Goal: Communication & Community: Answer question/provide support

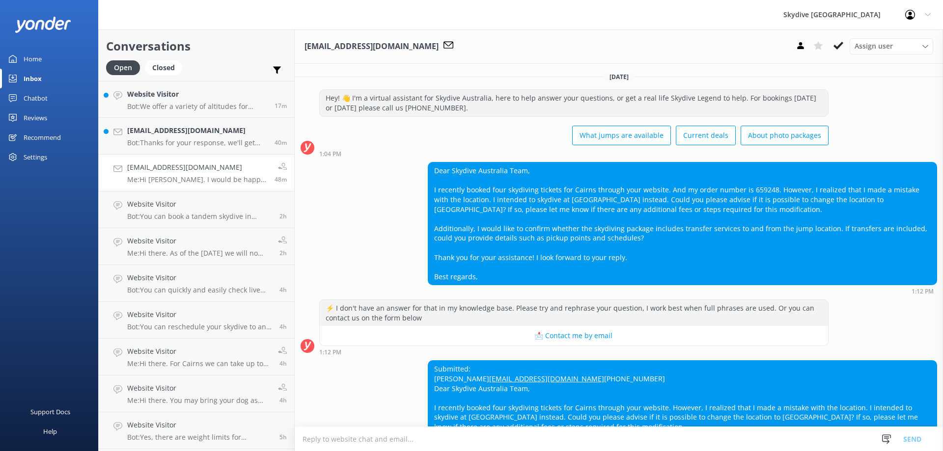
scroll to position [256, 0]
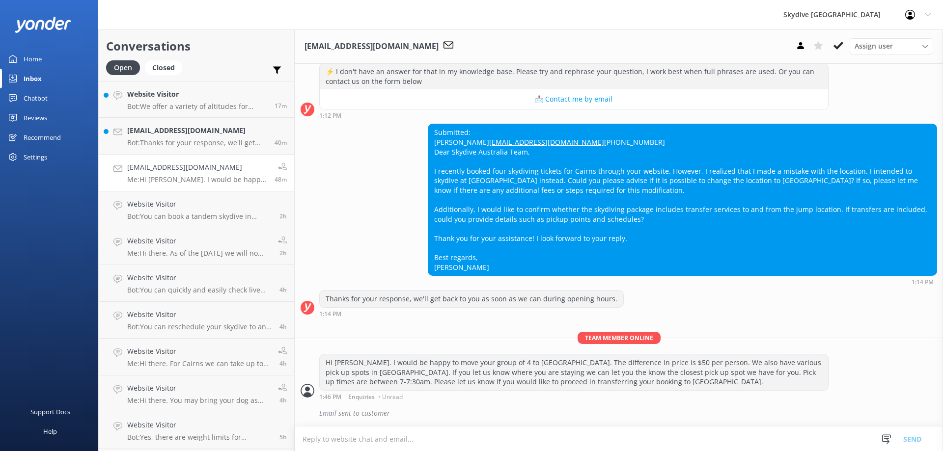
click at [202, 128] on h4 "[EMAIL_ADDRESS][DOMAIN_NAME]" at bounding box center [197, 130] width 140 height 11
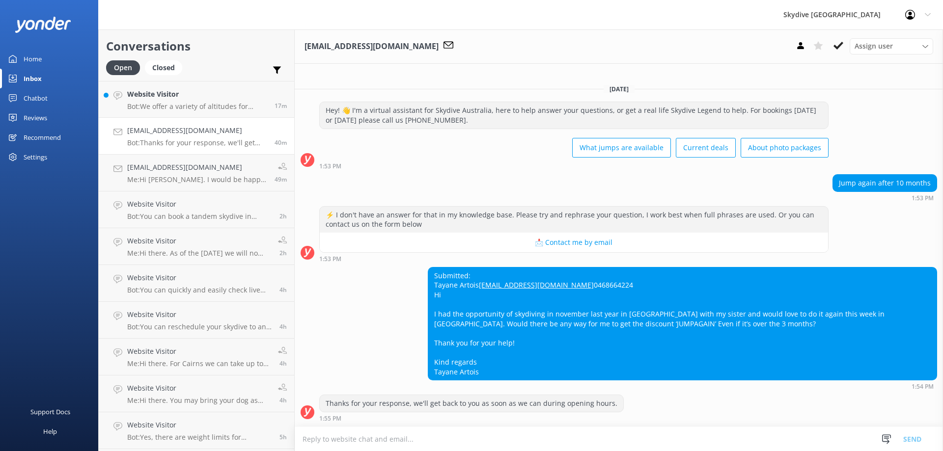
scroll to position [0, 0]
click at [361, 440] on textarea at bounding box center [619, 439] width 648 height 24
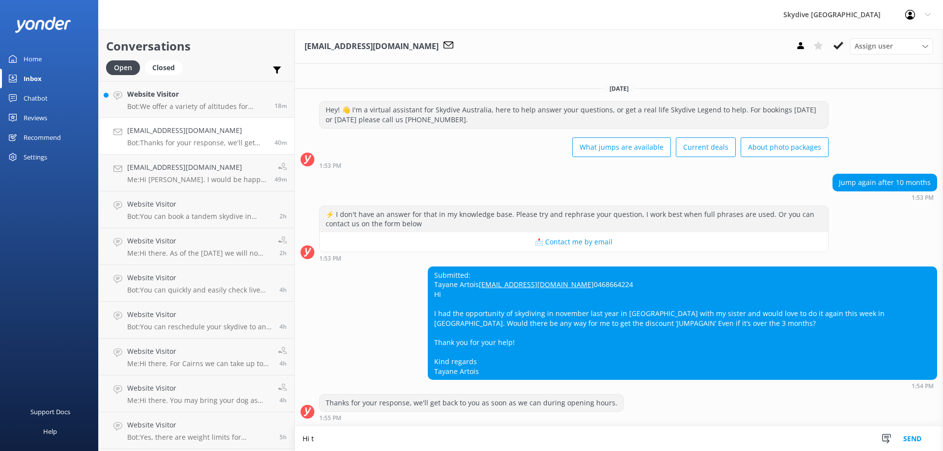
scroll to position [7, 0]
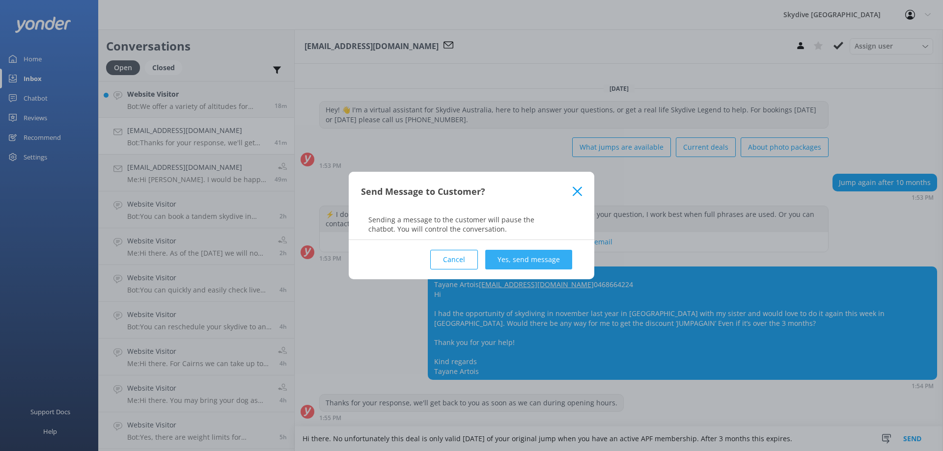
type textarea "Hi there. No unfortunately this deal is only valid [DATE] of your original jump…"
click at [548, 261] on button "Yes, send message" at bounding box center [528, 260] width 87 height 20
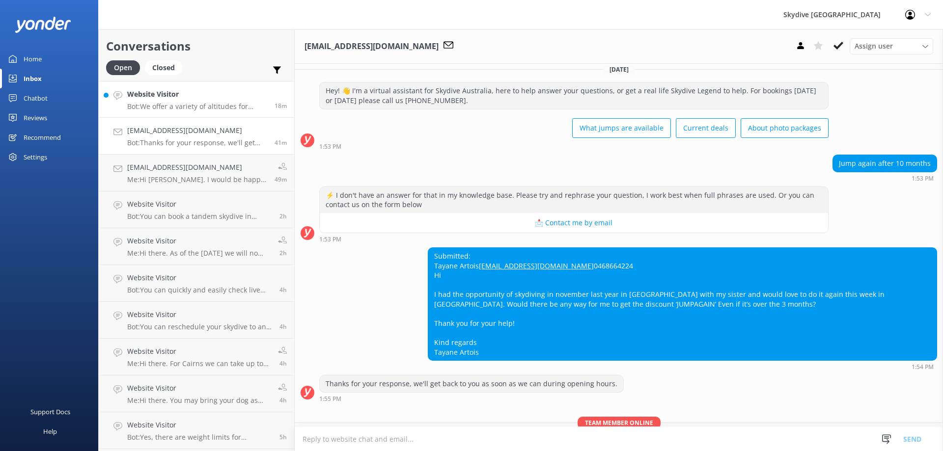
scroll to position [81, 0]
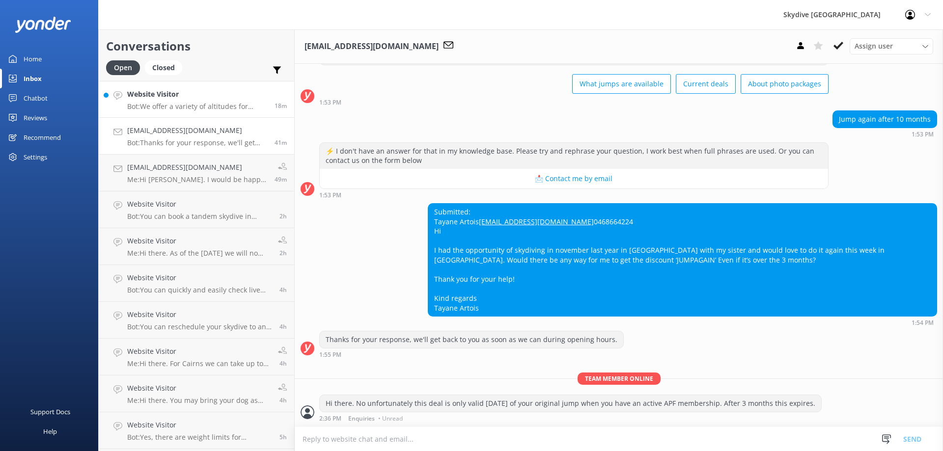
click at [173, 98] on h4 "Website Visitor" at bounding box center [197, 94] width 140 height 11
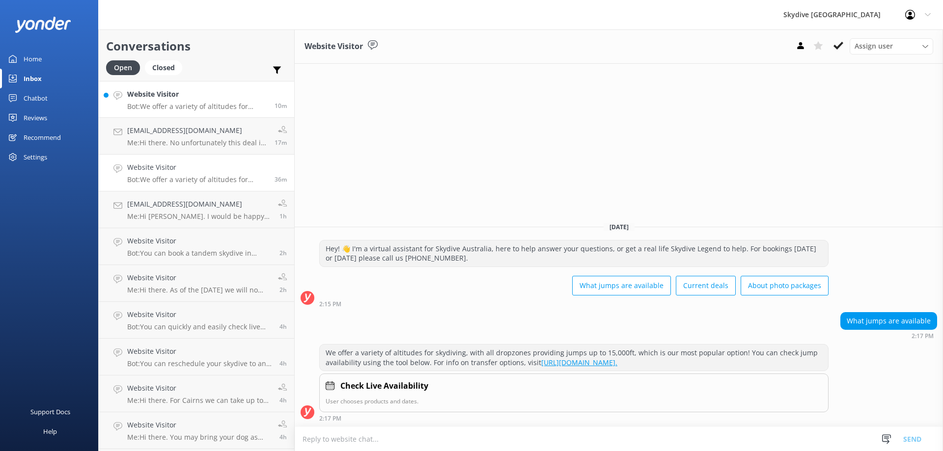
click at [175, 106] on p "Bot: We offer a variety of altitudes for skydiving, with all dropzones providin…" at bounding box center [197, 106] width 140 height 9
